Goal: Find specific page/section: Find specific page/section

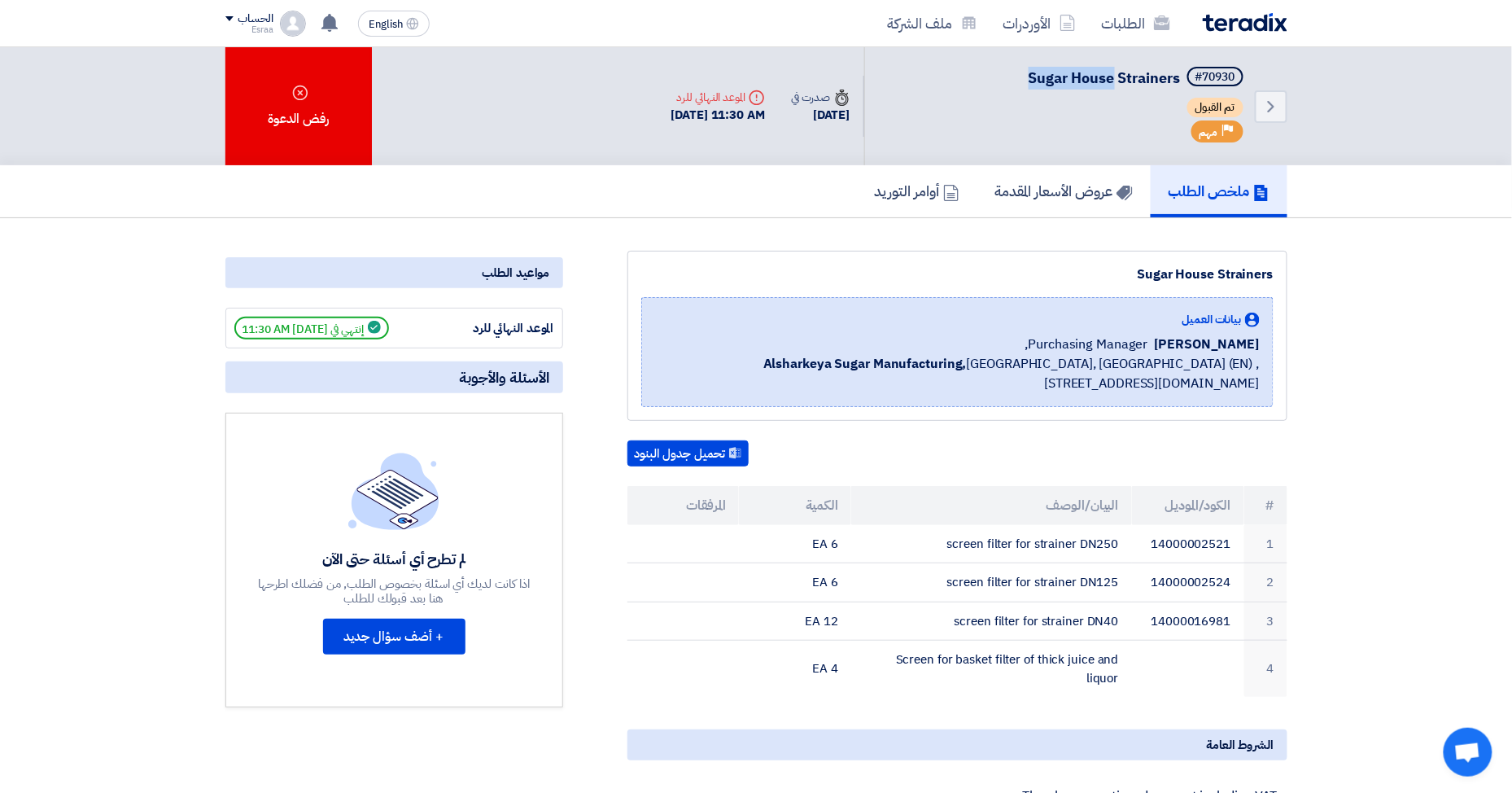
drag, startPoint x: 1030, startPoint y: 73, endPoint x: 1110, endPoint y: 70, distance: 80.1
click at [1110, 70] on span "Sugar House Strainers" at bounding box center [1105, 78] width 152 height 22
drag, startPoint x: 1137, startPoint y: 76, endPoint x: 1151, endPoint y: 78, distance: 14.1
click at [1149, 77] on span "Sugar House Strainers" at bounding box center [1105, 78] width 152 height 22
click at [1154, 78] on span "Sugar House Strainers" at bounding box center [1105, 78] width 152 height 22
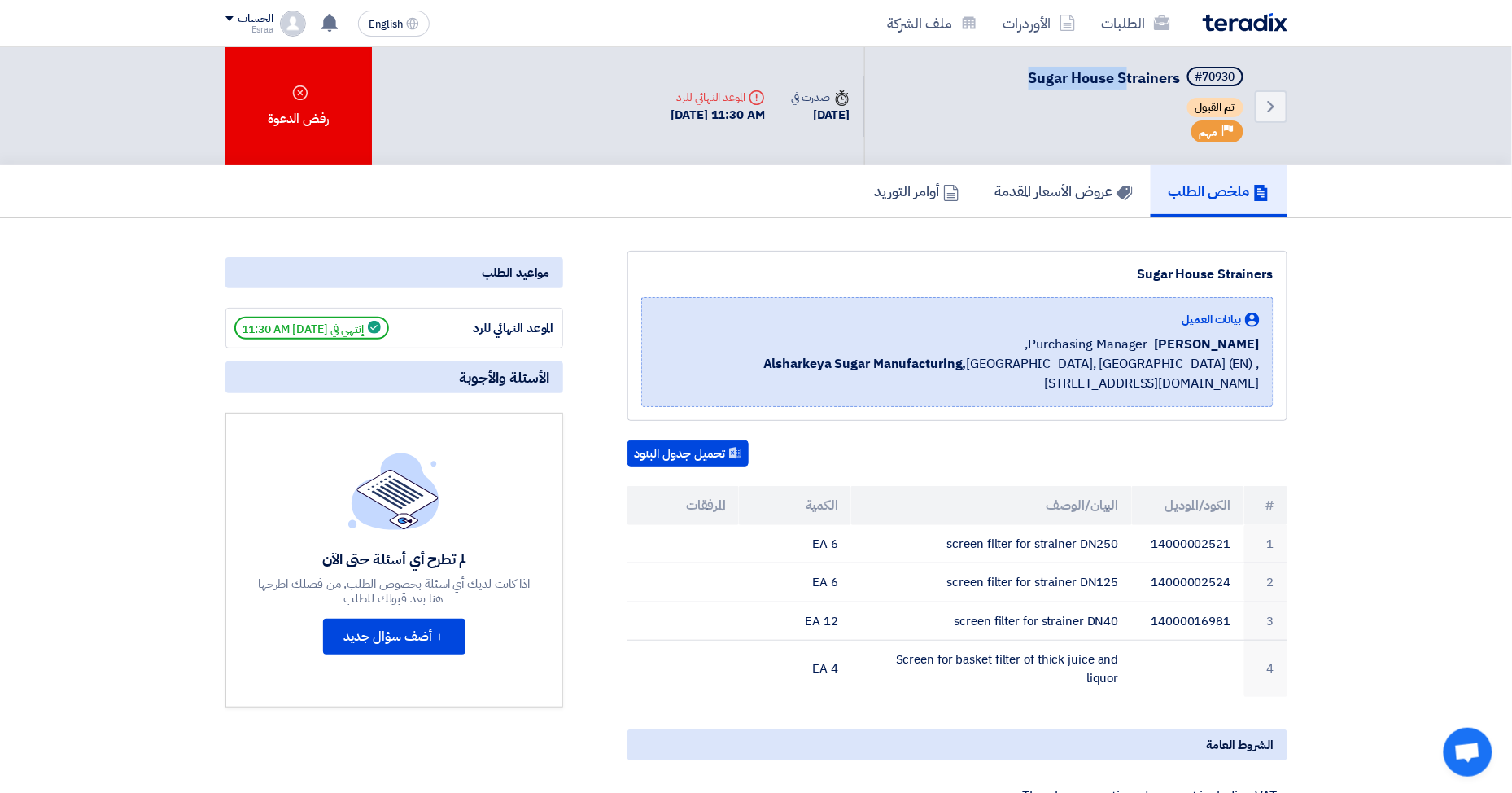
drag, startPoint x: 1025, startPoint y: 77, endPoint x: 1133, endPoint y: 69, distance: 108.3
click at [1133, 69] on span "Sugar House Strainers" at bounding box center [1105, 78] width 152 height 22
drag, startPoint x: 1153, startPoint y: 69, endPoint x: 1178, endPoint y: 70, distance: 25.0
click at [1178, 70] on span "Sugar House Strainers" at bounding box center [1105, 78] width 152 height 22
drag, startPoint x: 1174, startPoint y: 78, endPoint x: 1183, endPoint y: 76, distance: 9.2
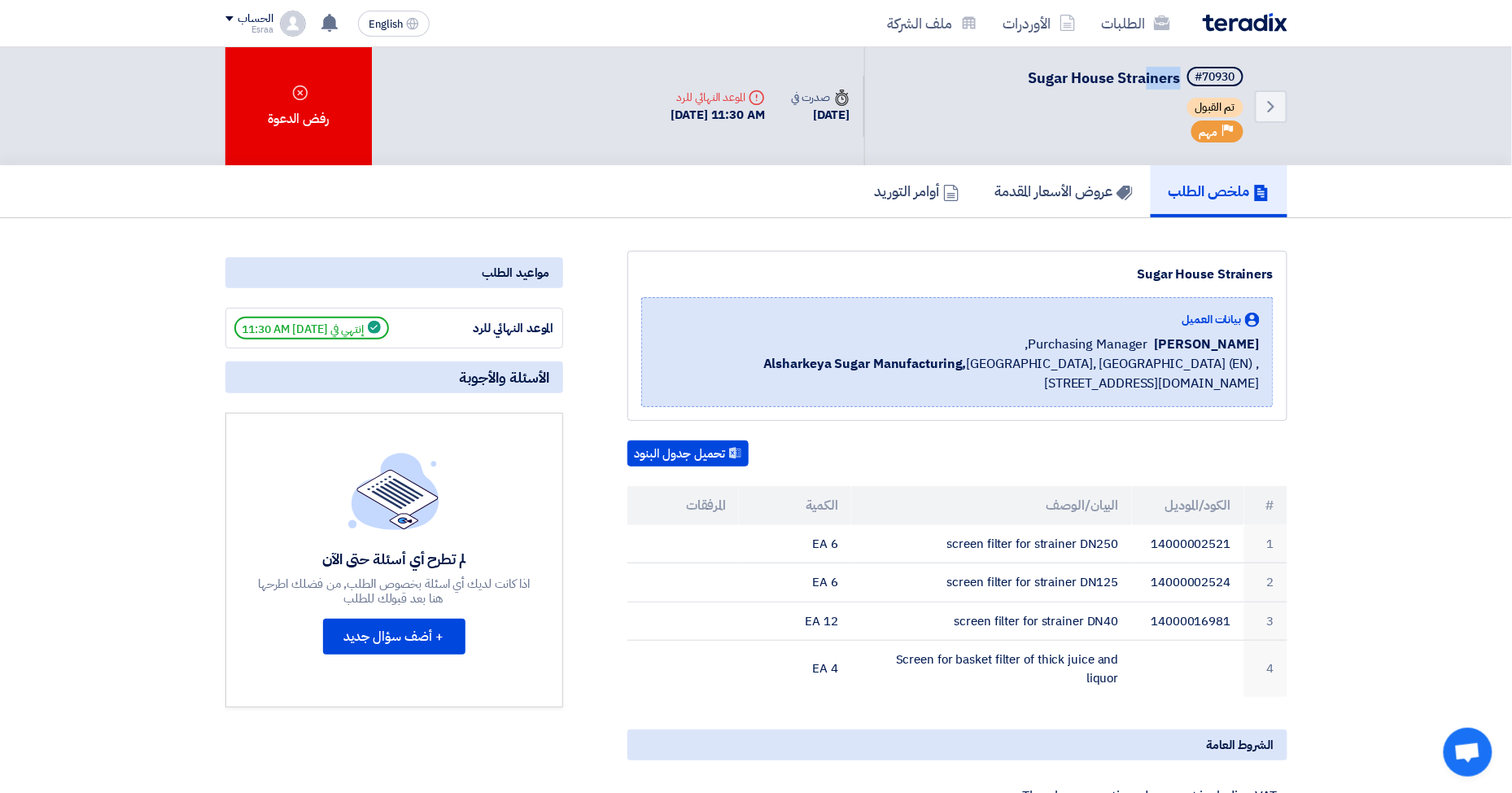
click at [1176, 78] on span "Sugar House Strainers" at bounding box center [1105, 78] width 152 height 22
click at [1183, 76] on h5 "#70930 [GEOGRAPHIC_DATA]" at bounding box center [1138, 78] width 218 height 23
drag, startPoint x: 1026, startPoint y: 76, endPoint x: 1178, endPoint y: 70, distance: 152.1
click at [1178, 70] on span "Sugar House Strainers" at bounding box center [1105, 78] width 152 height 22
copy span "Sugar House Strainers"
